Goal: Obtain resource: Obtain resource

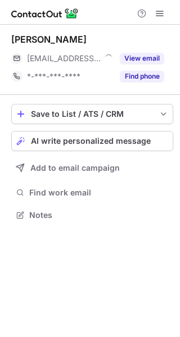
scroll to position [206, 180]
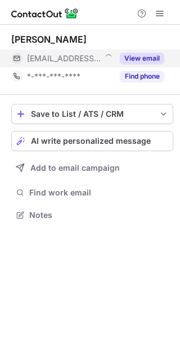
click at [155, 58] on button "View email" at bounding box center [141, 58] width 44 height 11
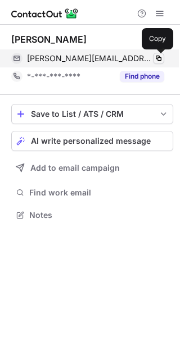
click at [157, 58] on span at bounding box center [158, 58] width 9 height 9
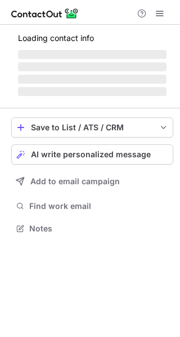
scroll to position [5, 6]
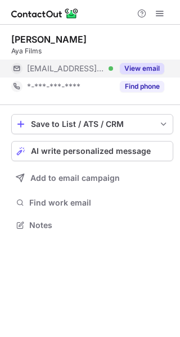
click at [138, 67] on button "View email" at bounding box center [141, 68] width 44 height 11
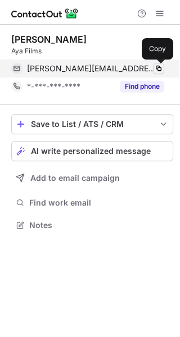
click at [157, 69] on span at bounding box center [158, 68] width 9 height 9
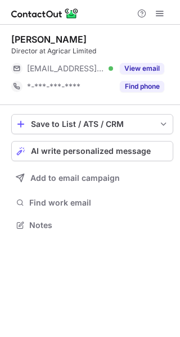
scroll to position [5, 6]
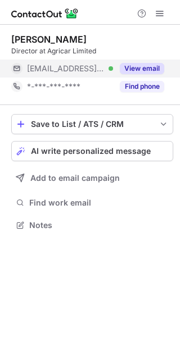
click at [147, 64] on button "View email" at bounding box center [141, 68] width 44 height 11
click at [147, 64] on div "[EMAIL_ADDRESS][DOMAIN_NAME]" at bounding box center [95, 68] width 137 height 10
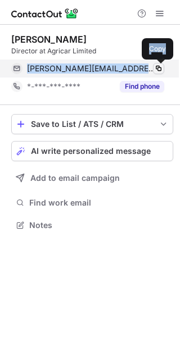
click at [155, 66] on span at bounding box center [158, 68] width 9 height 9
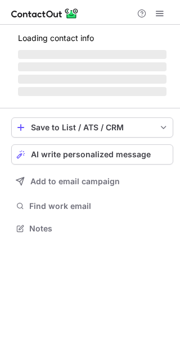
scroll to position [242, 180]
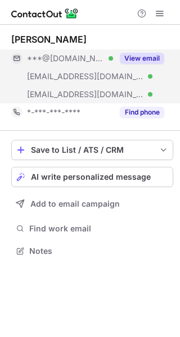
click at [154, 59] on button "View email" at bounding box center [141, 58] width 44 height 11
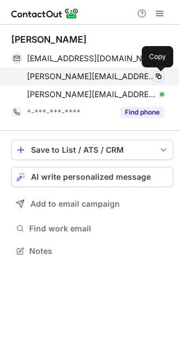
click at [154, 78] on span at bounding box center [158, 76] width 9 height 9
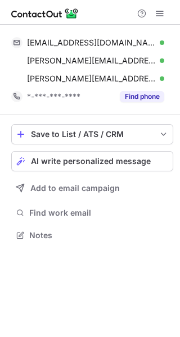
scroll to position [227, 180]
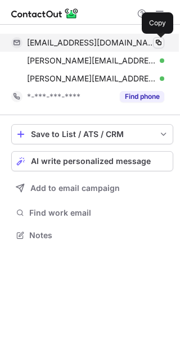
click at [155, 40] on span at bounding box center [158, 42] width 9 height 9
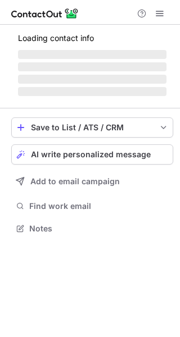
scroll to position [224, 180]
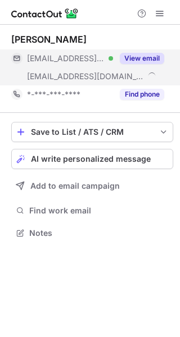
click at [145, 57] on button "View email" at bounding box center [141, 58] width 44 height 11
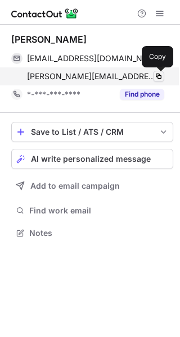
click at [154, 76] on span at bounding box center [158, 76] width 9 height 9
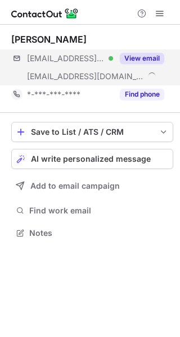
scroll to position [224, 180]
click at [153, 53] on button "View email" at bounding box center [141, 58] width 44 height 11
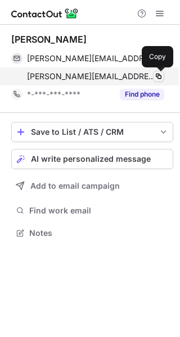
click at [158, 76] on span at bounding box center [158, 76] width 9 height 9
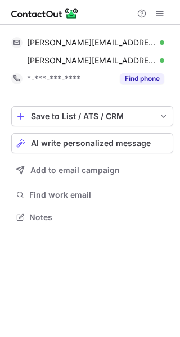
scroll to position [209, 180]
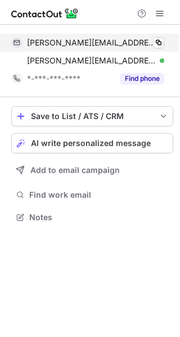
click at [162, 34] on div "[PERSON_NAME][EMAIL_ADDRESS][DOMAIN_NAME] Verified Copy" at bounding box center [87, 43] width 153 height 18
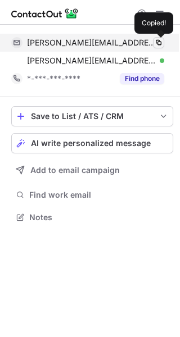
click at [159, 42] on span at bounding box center [158, 42] width 9 height 9
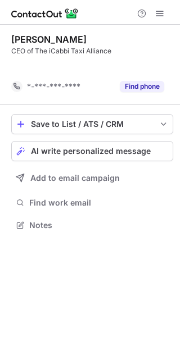
scroll to position [199, 180]
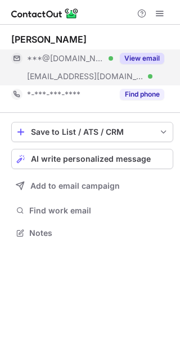
scroll to position [224, 180]
click at [153, 59] on button "View email" at bounding box center [141, 58] width 44 height 11
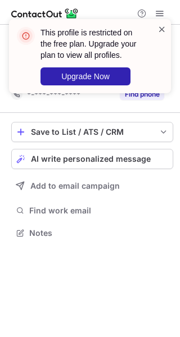
click at [163, 27] on span at bounding box center [161, 29] width 9 height 11
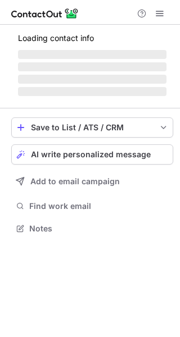
scroll to position [206, 180]
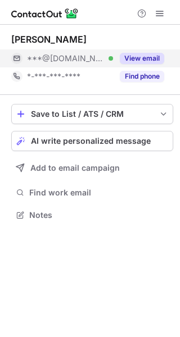
click at [144, 57] on button "View email" at bounding box center [141, 58] width 44 height 11
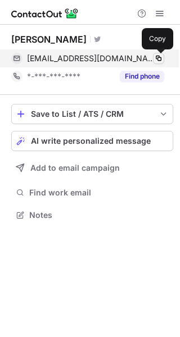
click at [158, 59] on span at bounding box center [158, 58] width 9 height 9
